Goal: Task Accomplishment & Management: Manage account settings

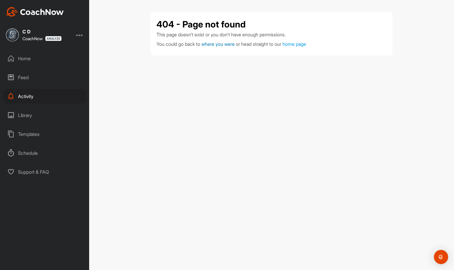
click at [219, 43] on span "where you were" at bounding box center [218, 44] width 33 height 6
click at [300, 46] on link "home page" at bounding box center [295, 44] width 24 height 6
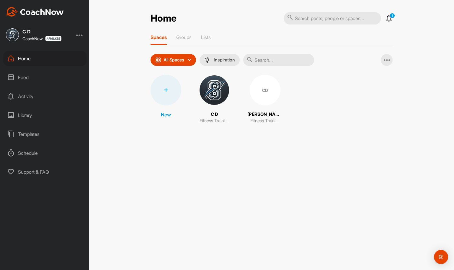
click at [26, 84] on div "Feed" at bounding box center [44, 77] width 83 height 15
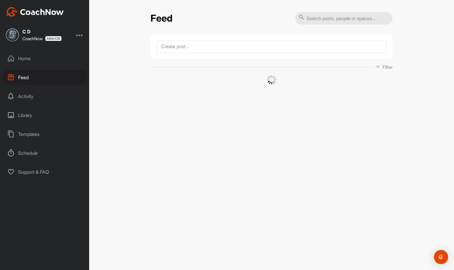
click at [27, 97] on div "Activity" at bounding box center [44, 96] width 83 height 15
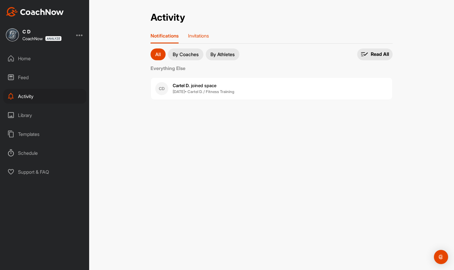
click at [198, 35] on p "Invitations" at bounding box center [198, 36] width 21 height 6
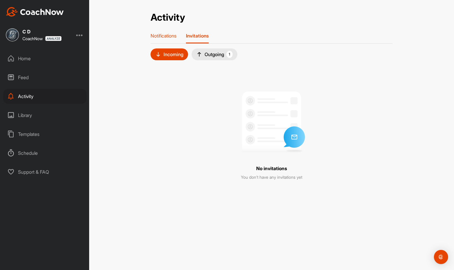
click at [171, 37] on p "Notifications" at bounding box center [164, 36] width 26 height 6
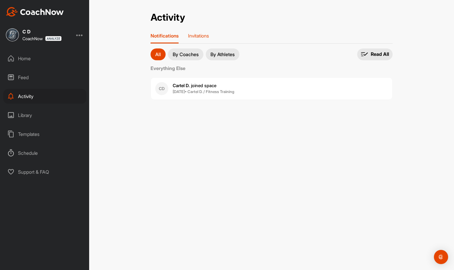
click at [209, 36] on p "Invitations" at bounding box center [198, 36] width 21 height 6
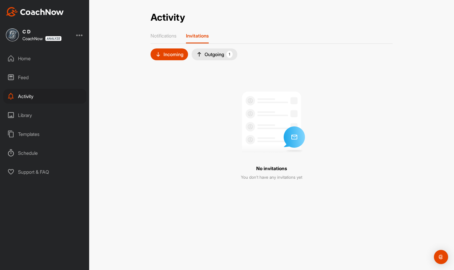
click at [210, 53] on div "Outgoing 1" at bounding box center [215, 54] width 36 height 7
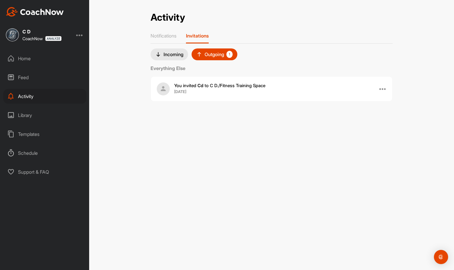
click at [384, 90] on div at bounding box center [383, 88] width 7 height 7
click at [364, 121] on div "Cancel Invite" at bounding box center [367, 122] width 39 height 19
